Goal: Browse casually

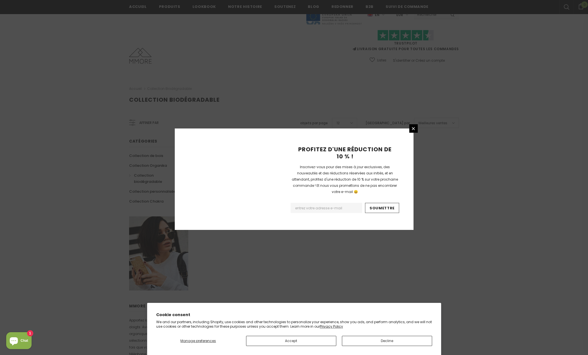
scroll to position [235, 0]
